Goal: Information Seeking & Learning: Learn about a topic

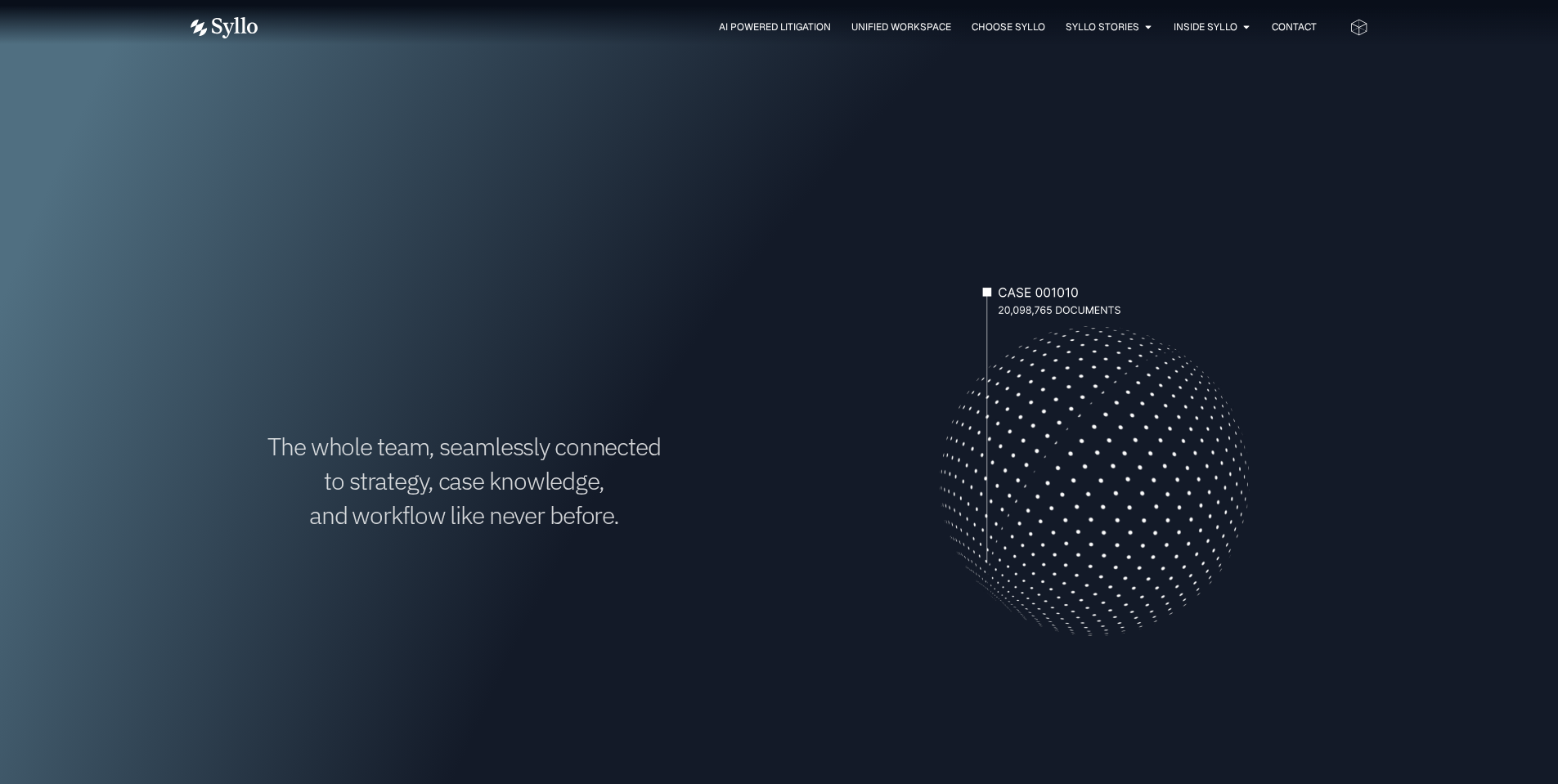
scroll to position [1144, 0]
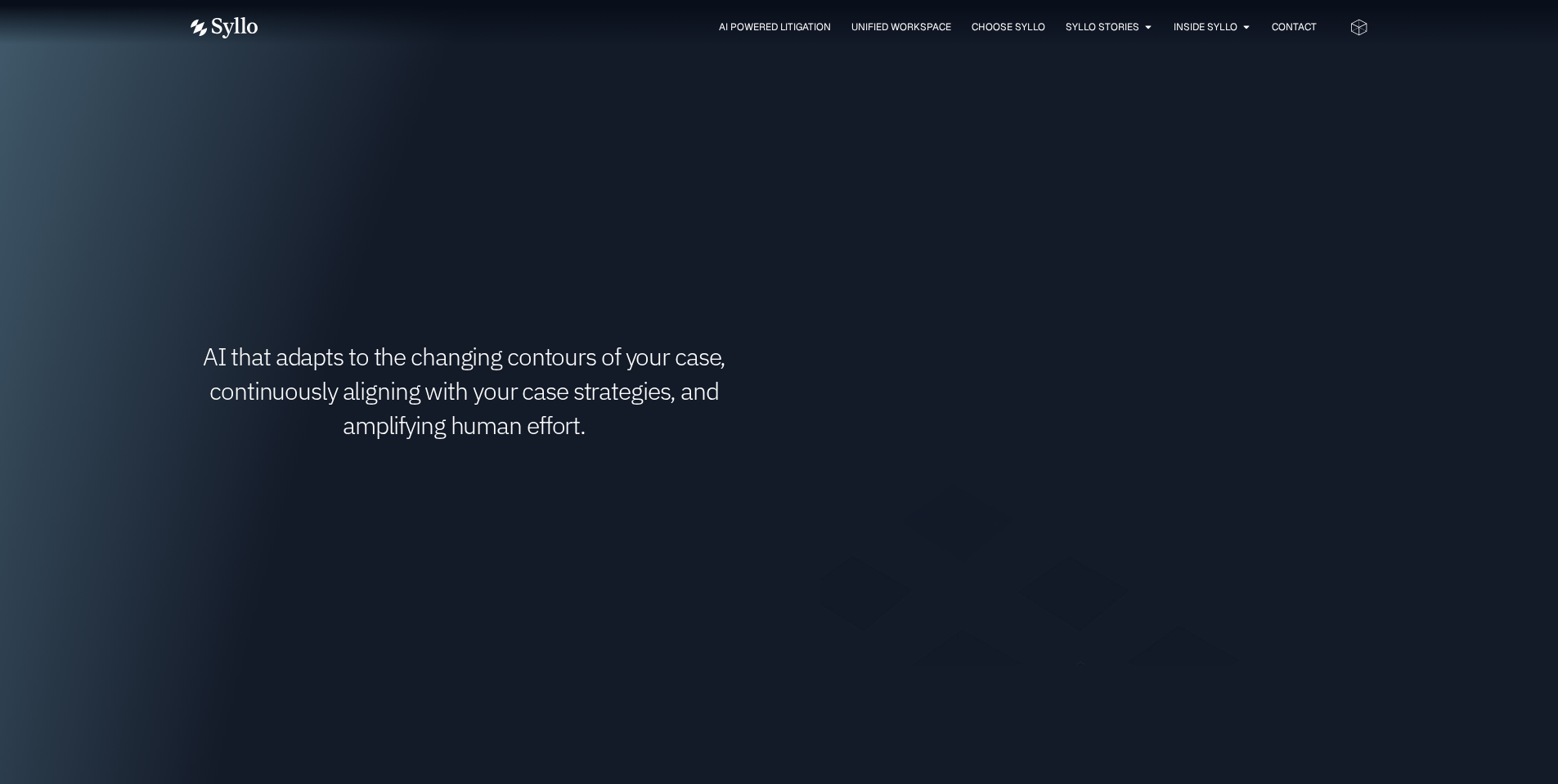
click at [579, 209] on div "AI that adapts to the changing contours of your case, continuously aligning wit…" at bounding box center [465, 391] width 548 height 548
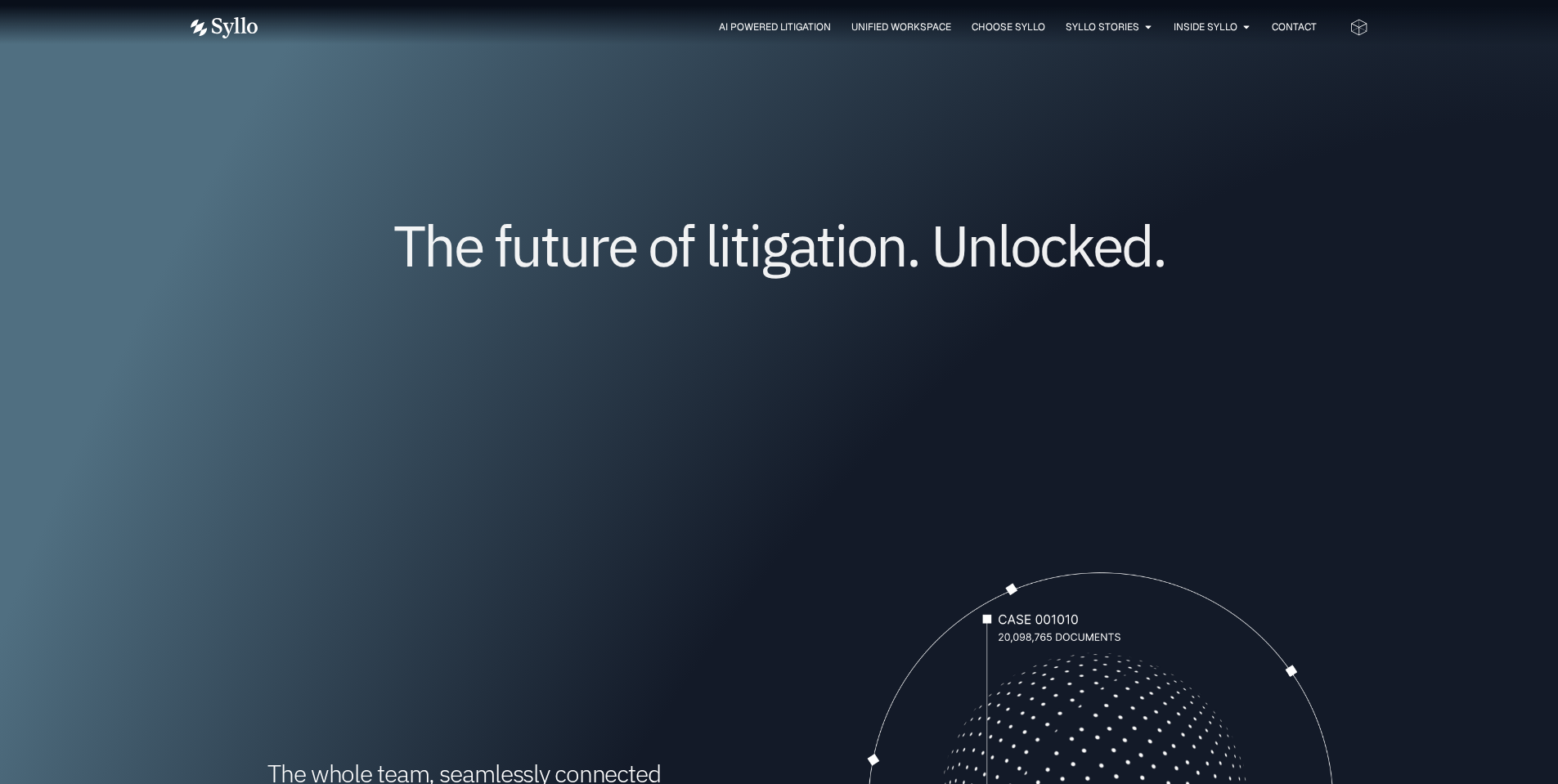
scroll to position [0, 0]
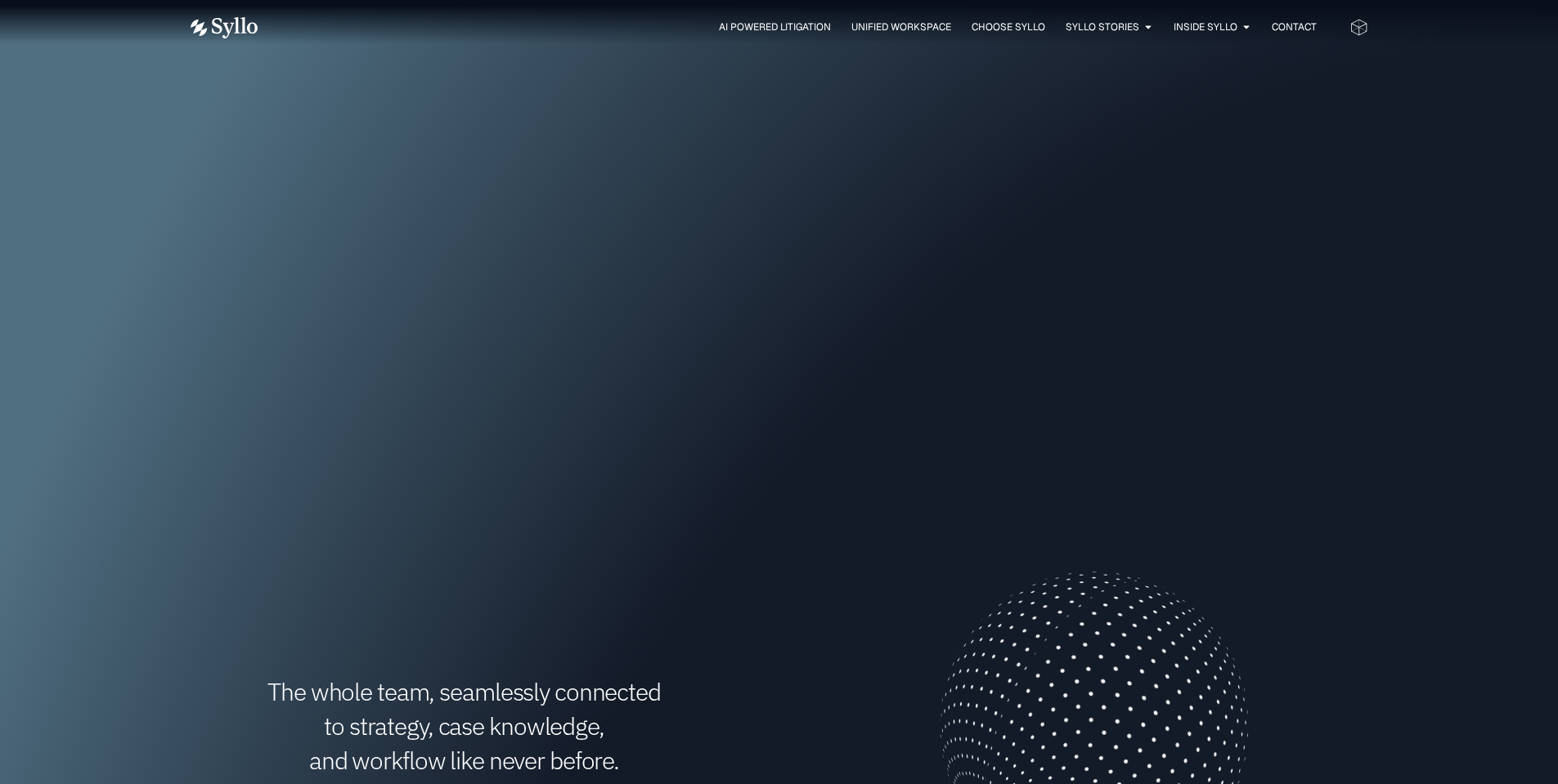
scroll to position [246, 0]
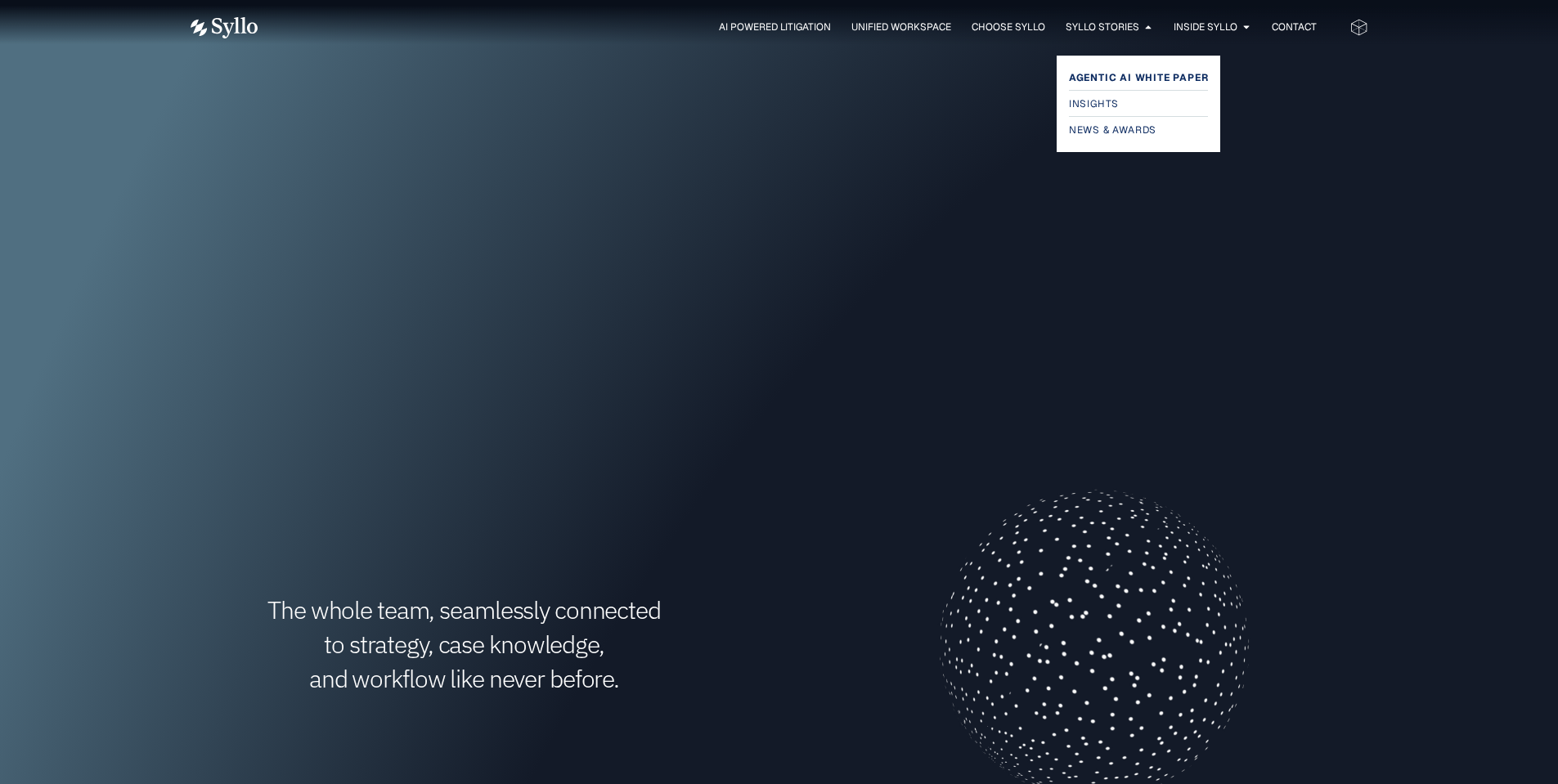
click at [1117, 82] on span "Agentic AI White Paper" at bounding box center [1139, 78] width 139 height 20
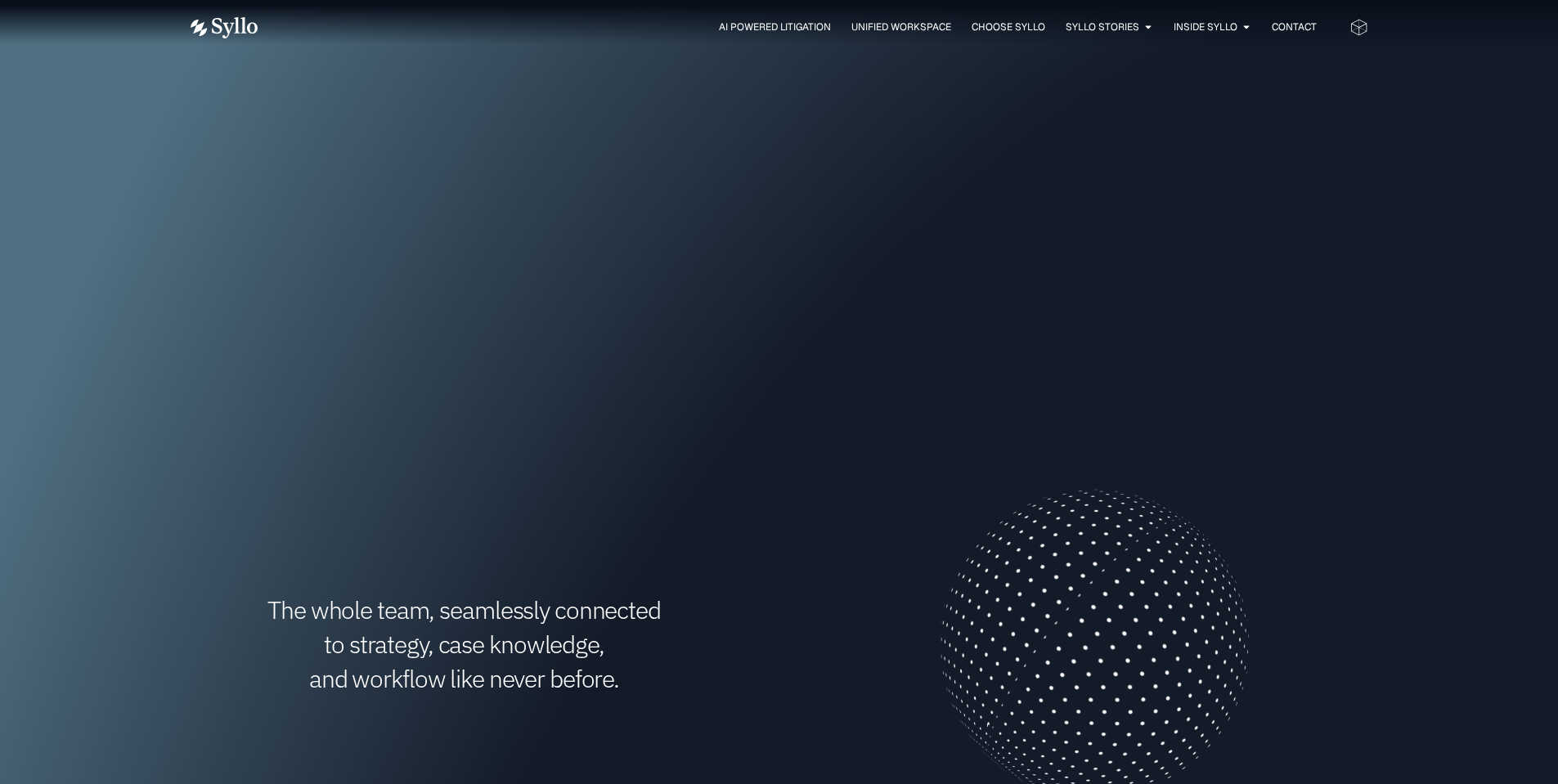
scroll to position [82, 0]
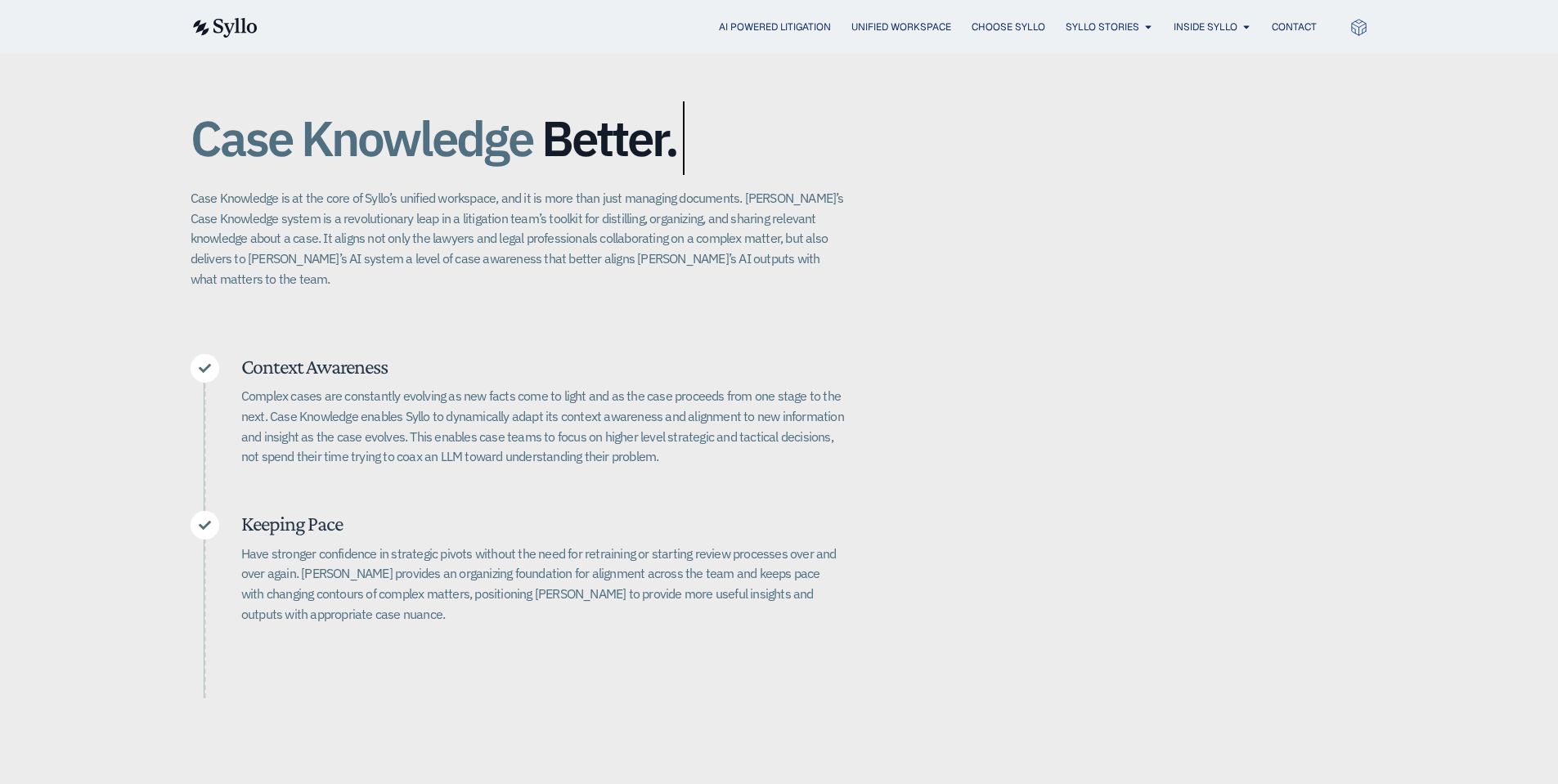
scroll to position [409, 0]
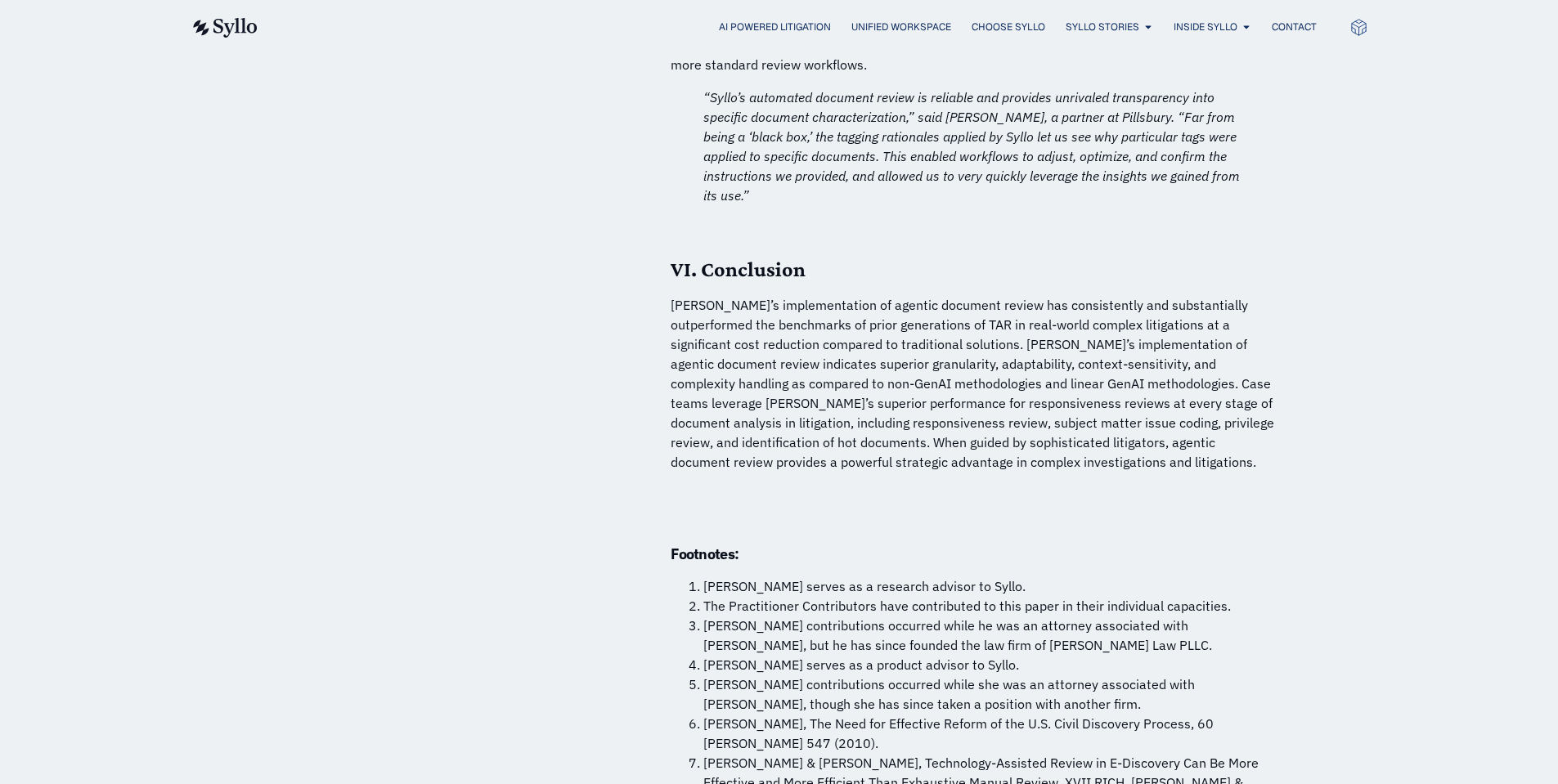
scroll to position [11959, 0]
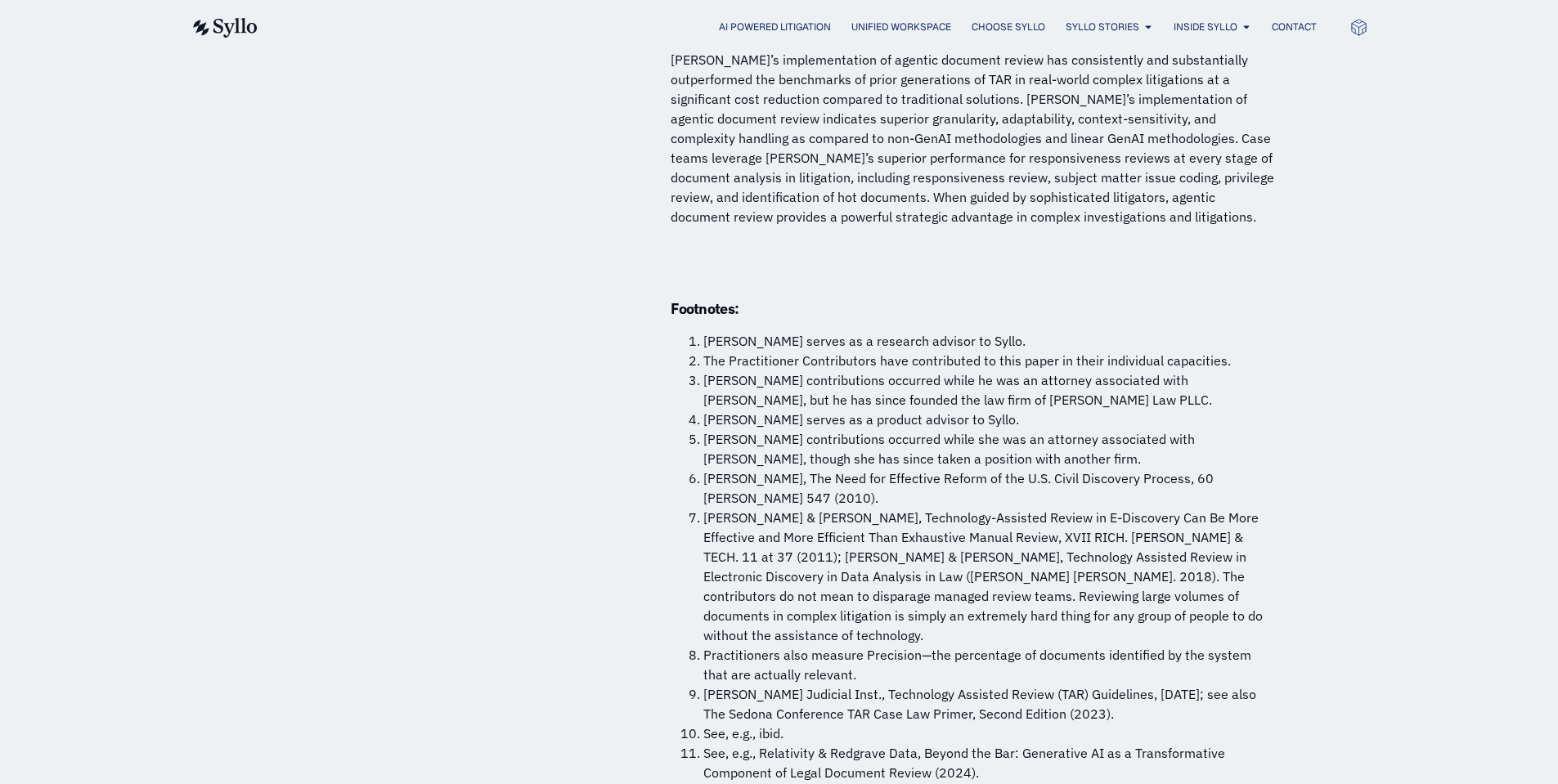
click at [708, 351] on li "The Practitioner Contributors have contributed to this paper in their individua…" at bounding box center [989, 361] width 573 height 20
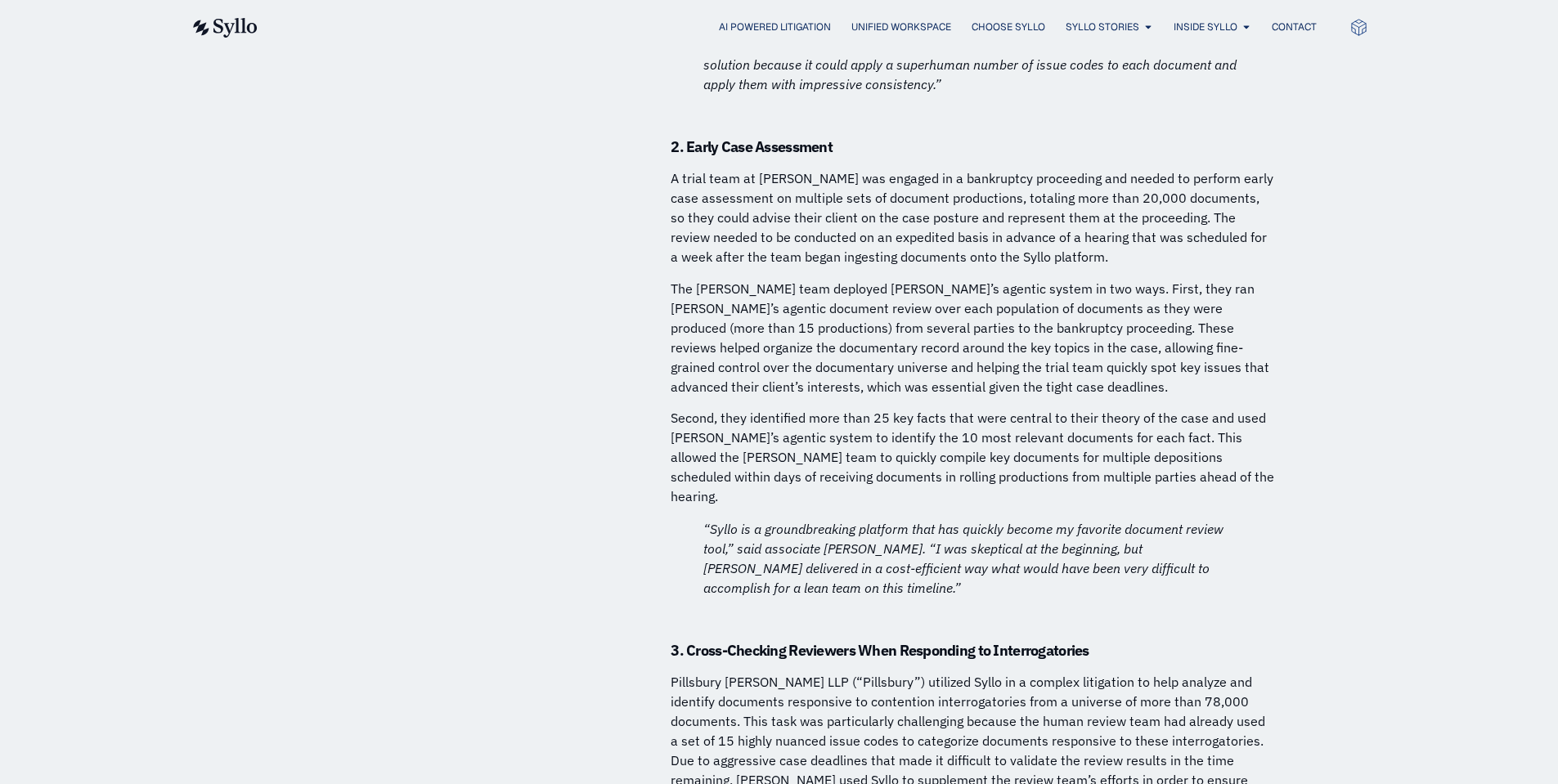
scroll to position [9916, 0]
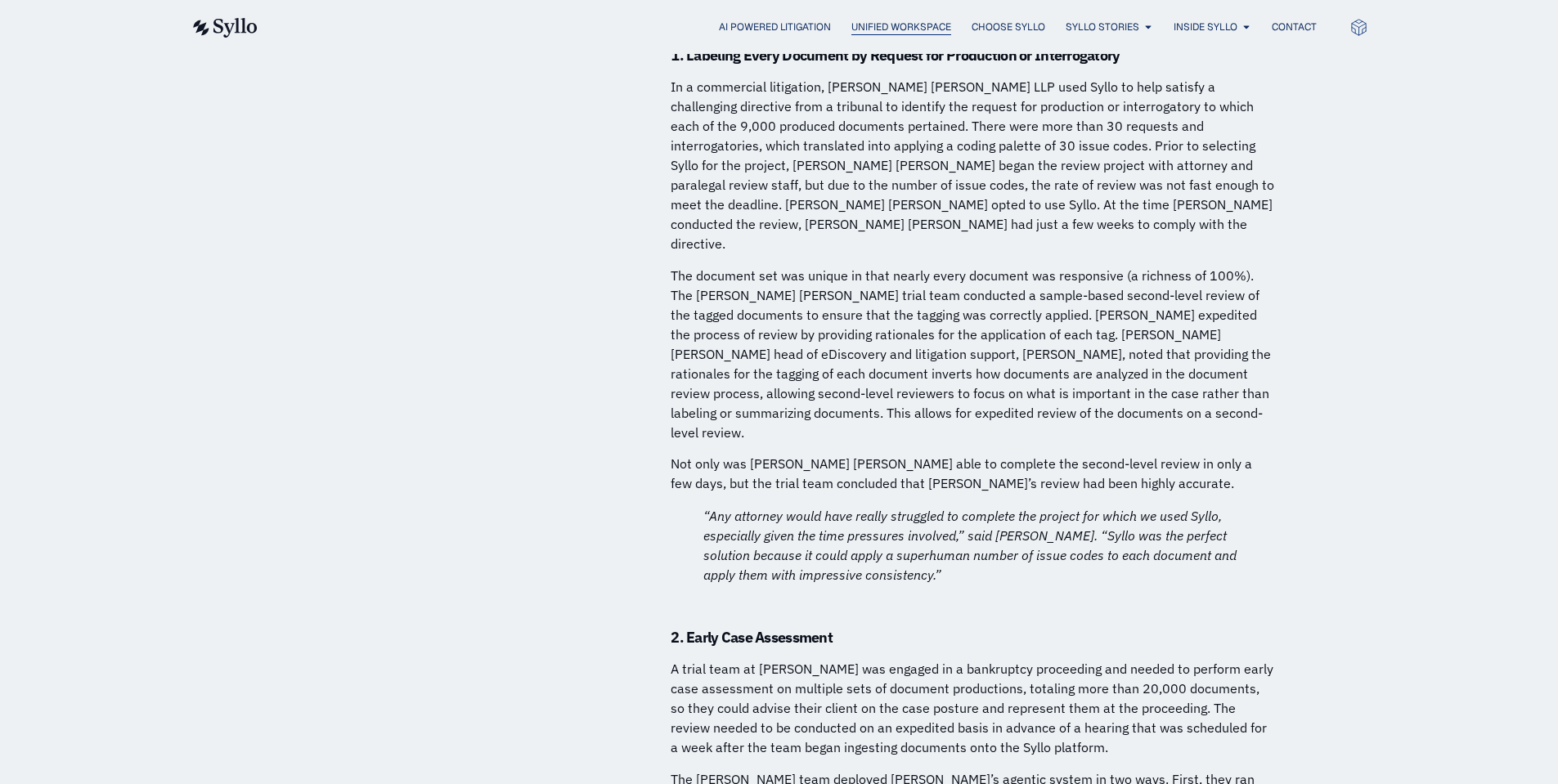
click at [870, 27] on span "Unified Workspace" at bounding box center [901, 27] width 100 height 15
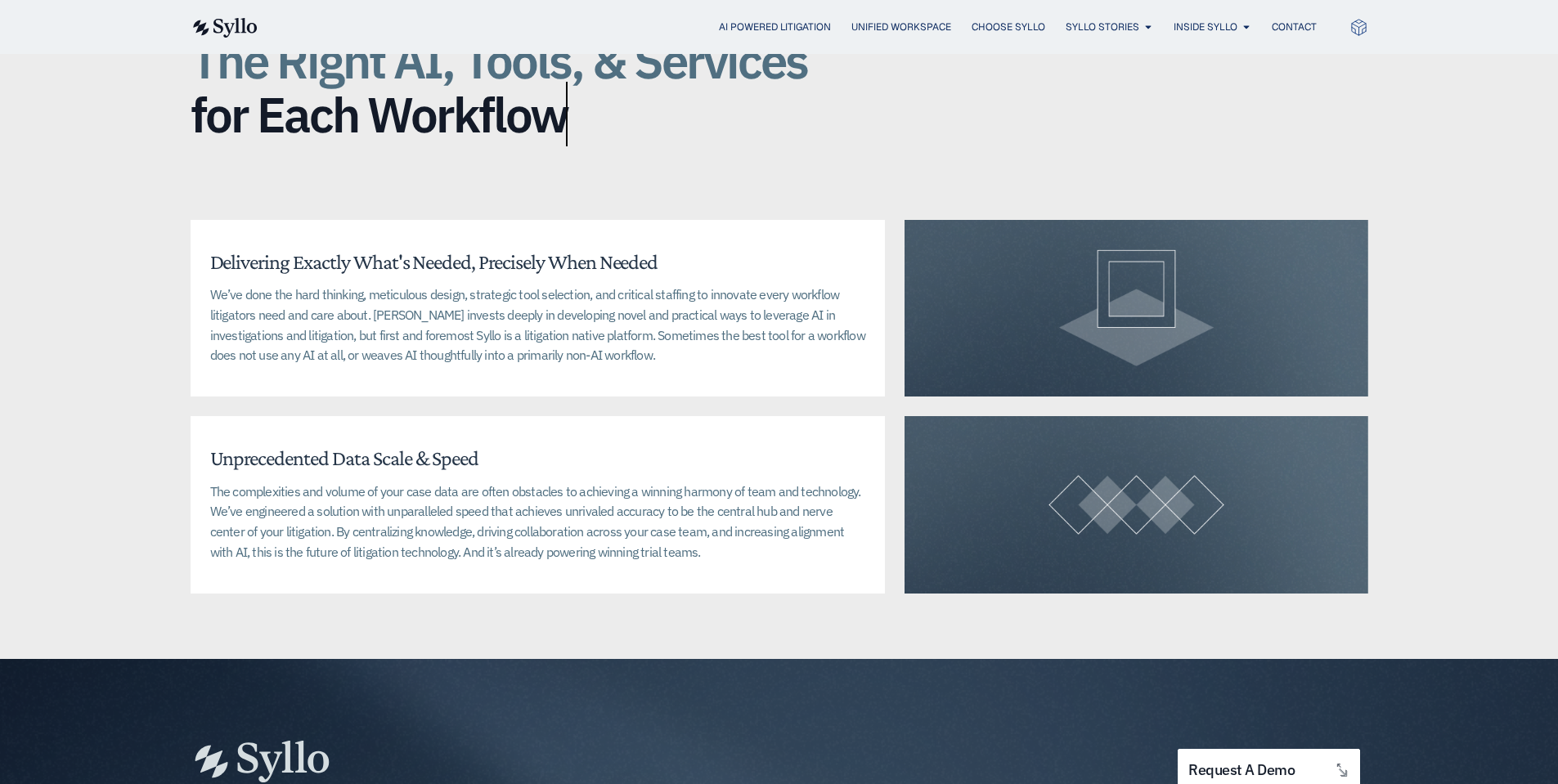
scroll to position [4156, 0]
